Goal: Task Accomplishment & Management: Use online tool/utility

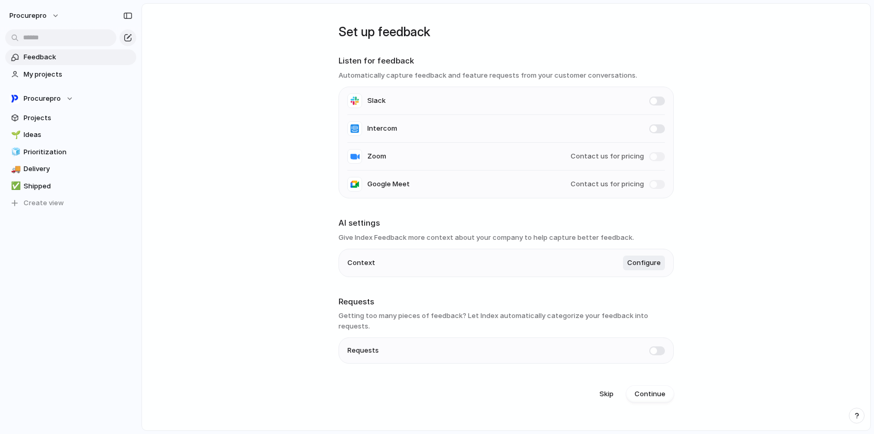
click at [751, 179] on main "Set up feedback Listen for feedback Automatically capture feedback and feature …" at bounding box center [507, 216] width 730 height 427
drag, startPoint x: 575, startPoint y: 185, endPoint x: 624, endPoint y: 185, distance: 49.8
click at [624, 185] on span "Contact us for pricing" at bounding box center [607, 184] width 73 height 10
drag, startPoint x: 378, startPoint y: 317, endPoint x: 623, endPoint y: 315, distance: 244.3
click at [623, 315] on h3 "Getting too many pieces of feedback? Let Index automatically categorize your fe…" at bounding box center [507, 320] width 336 height 20
